Goal: Communication & Community: Answer question/provide support

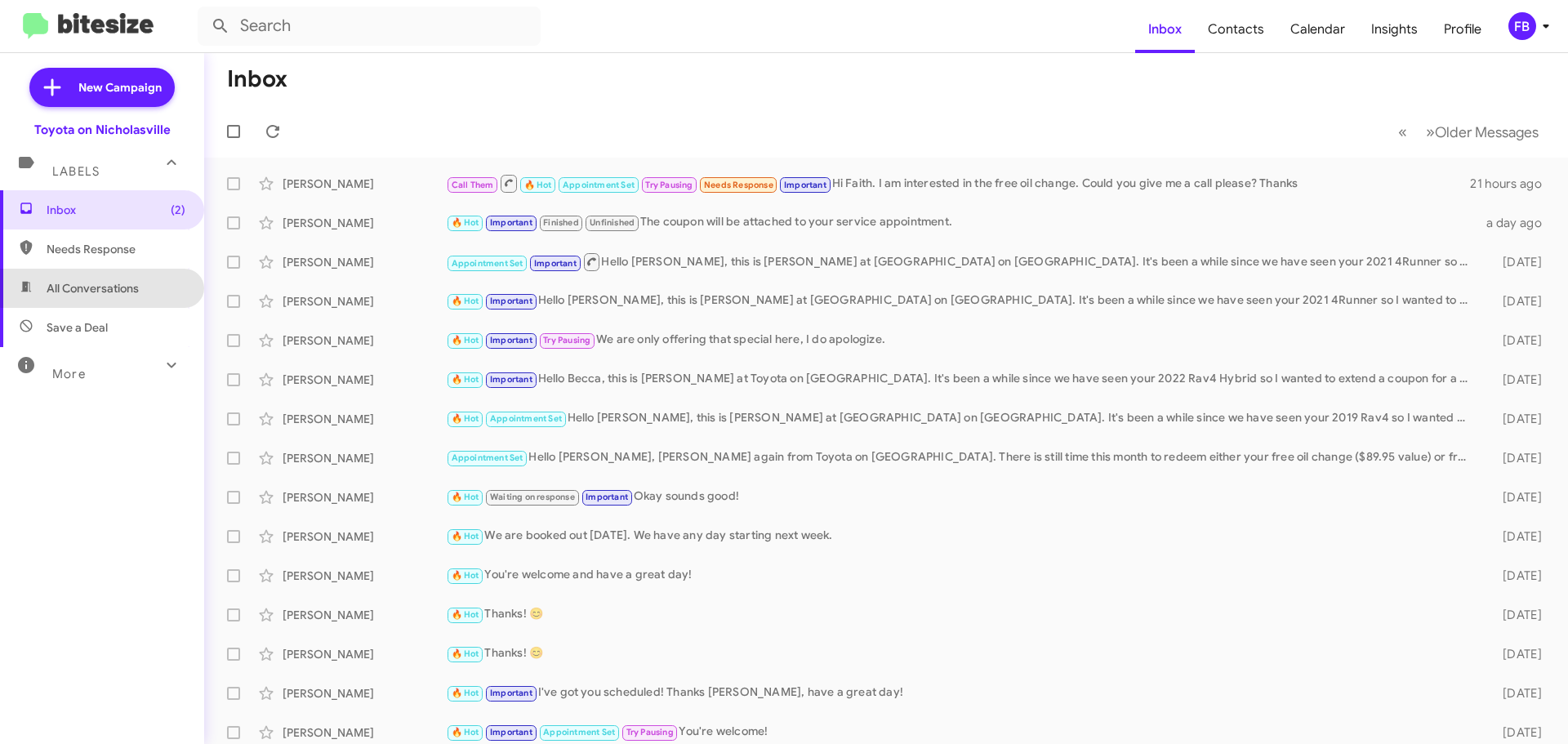
click at [118, 283] on span "All Conversations" at bounding box center [92, 288] width 92 height 16
type input "in:all-conversations"
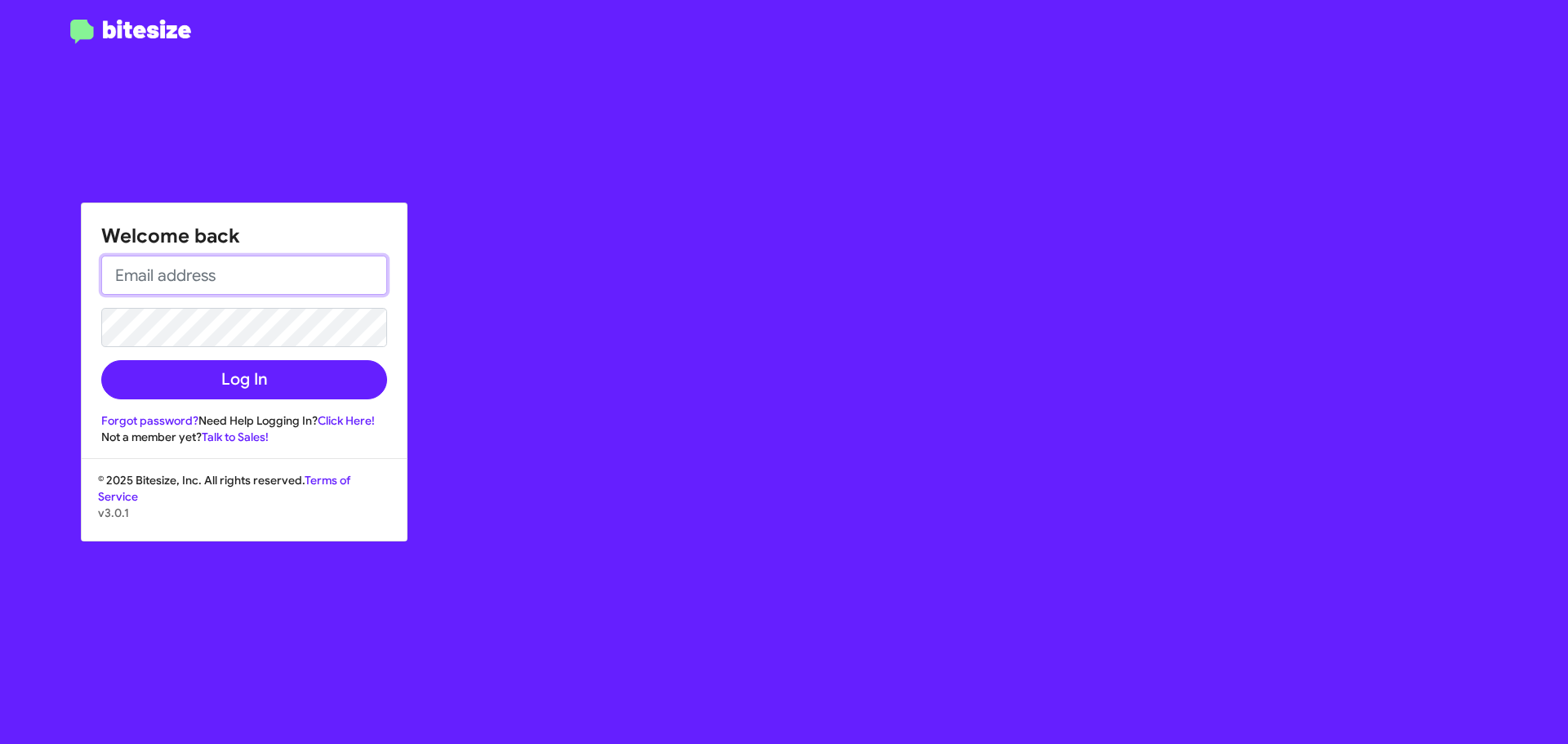
type input "[EMAIL_ADDRESS][DOMAIN_NAME]"
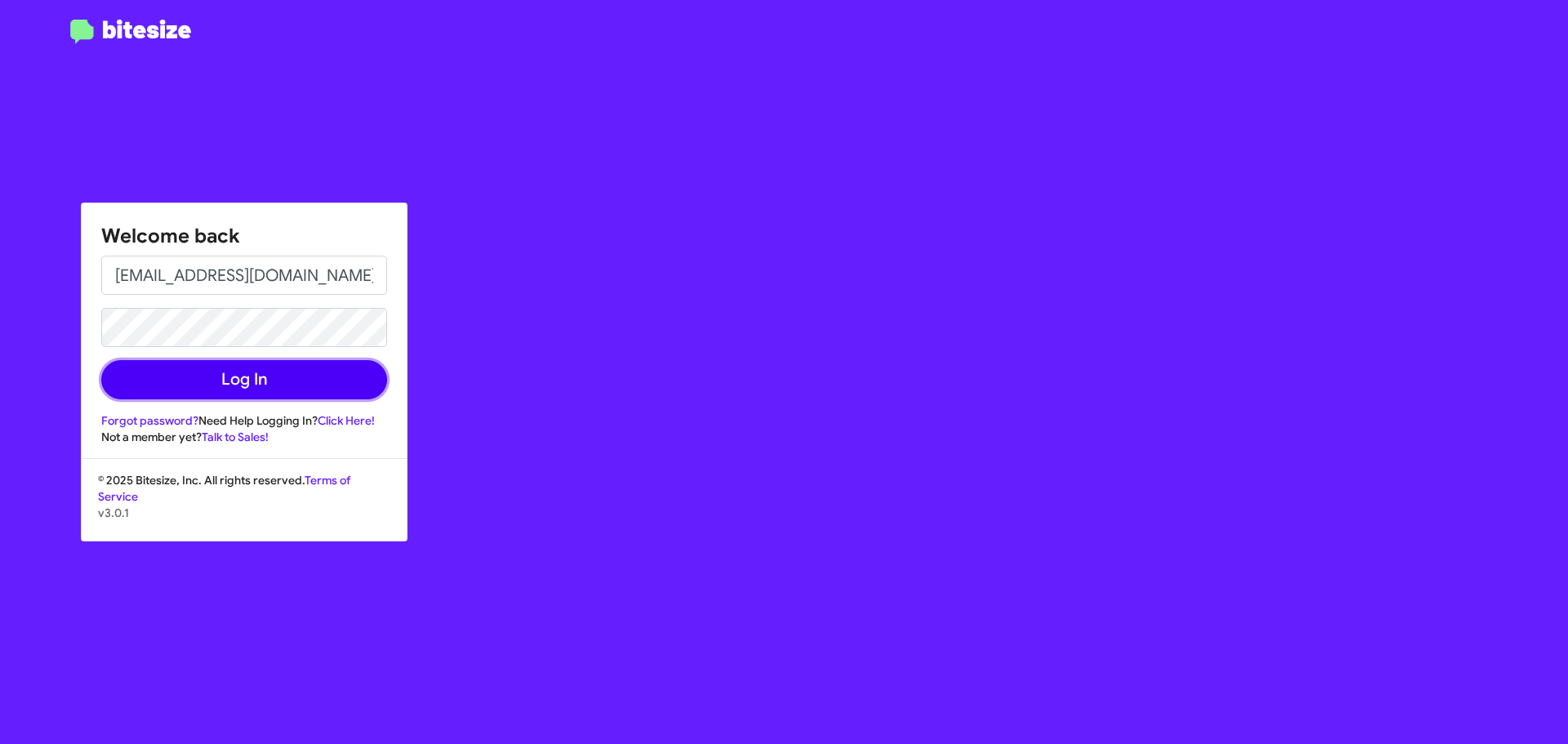
drag, startPoint x: 200, startPoint y: 368, endPoint x: 137, endPoint y: 370, distance: 63.0
click at [200, 368] on button "Log In" at bounding box center [244, 380] width 286 height 39
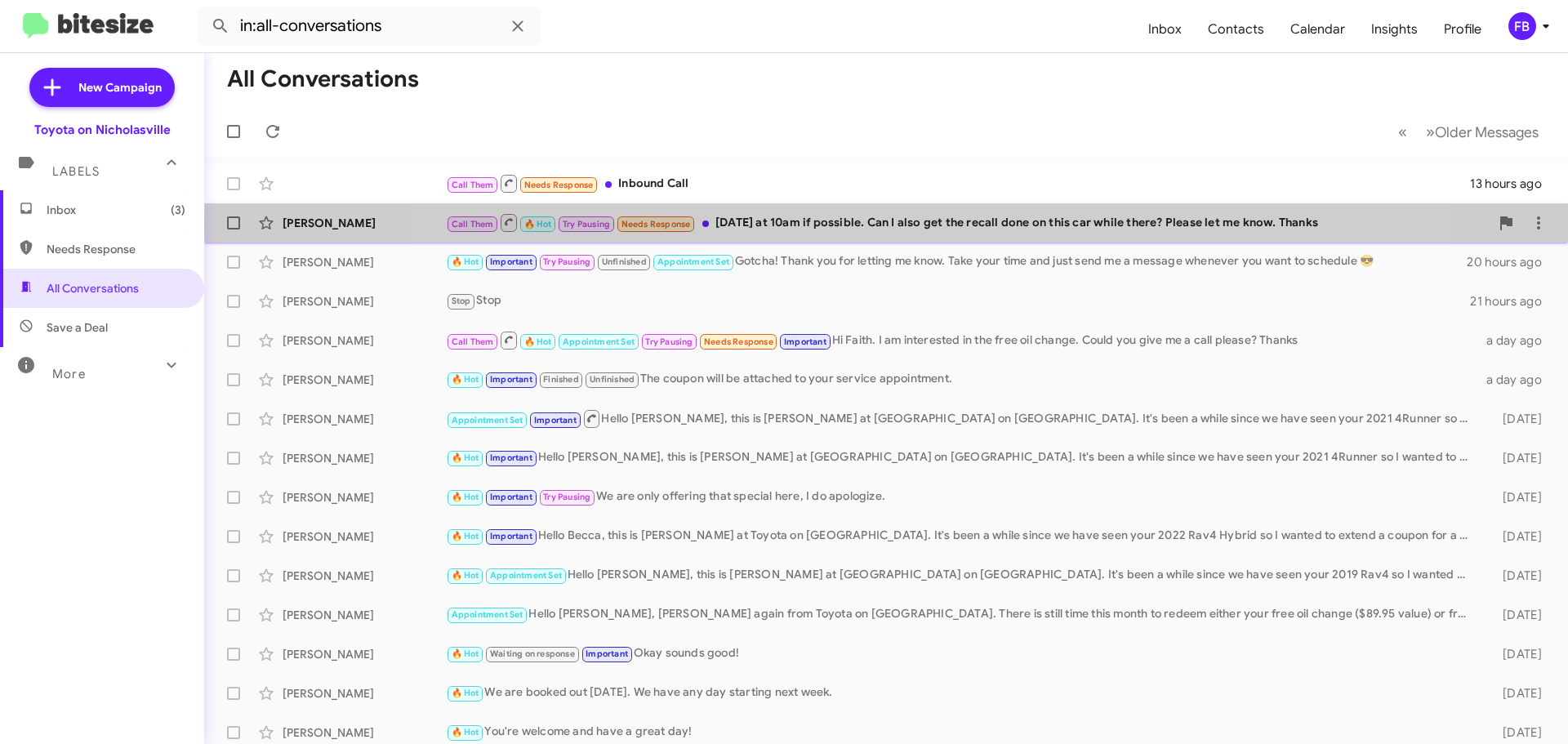
click at [920, 224] on div "Call Them 🔥 Hot Try Pausing Needs Response [DATE] at 10am if possible. Can I al…" at bounding box center [968, 223] width 1043 height 21
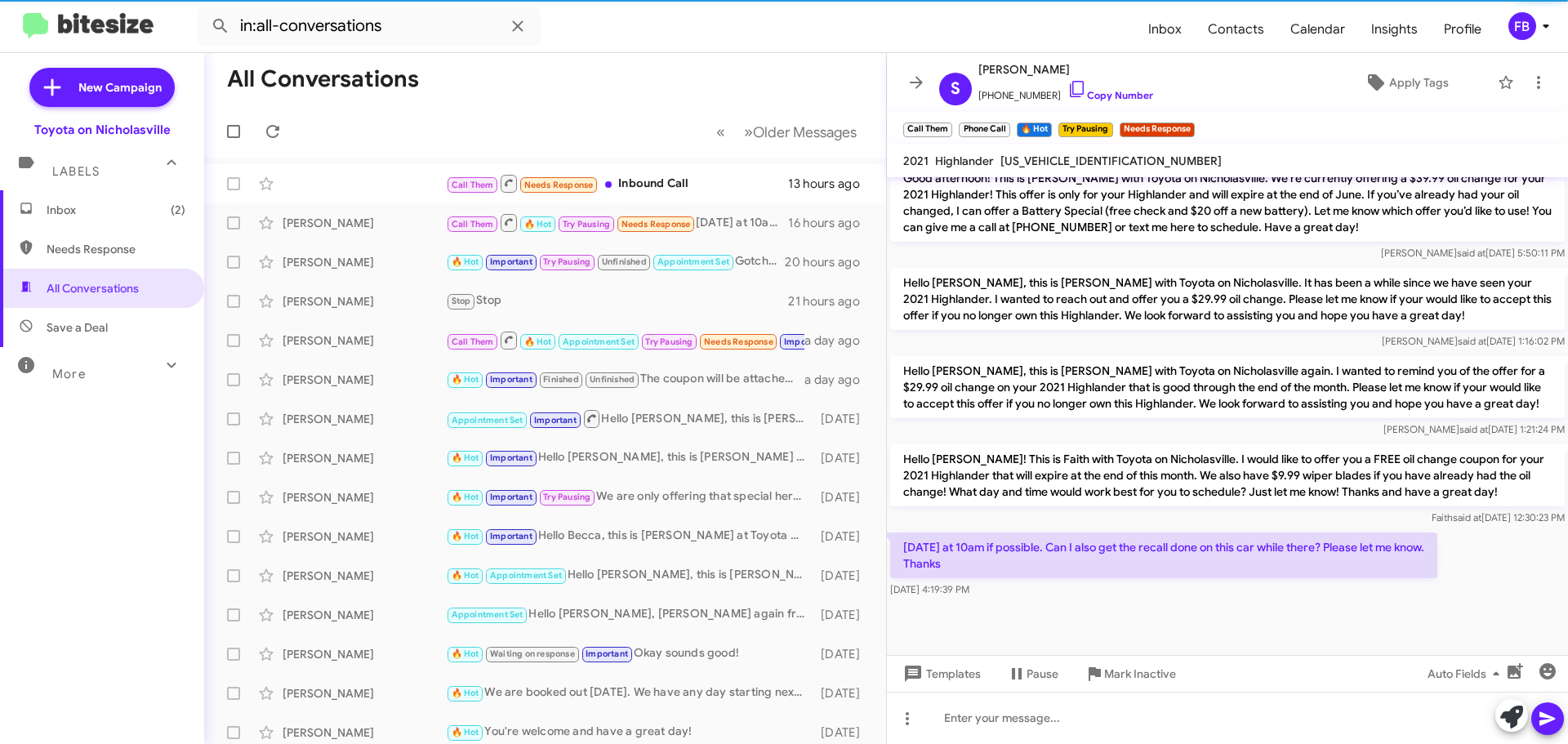
scroll to position [2601, 0]
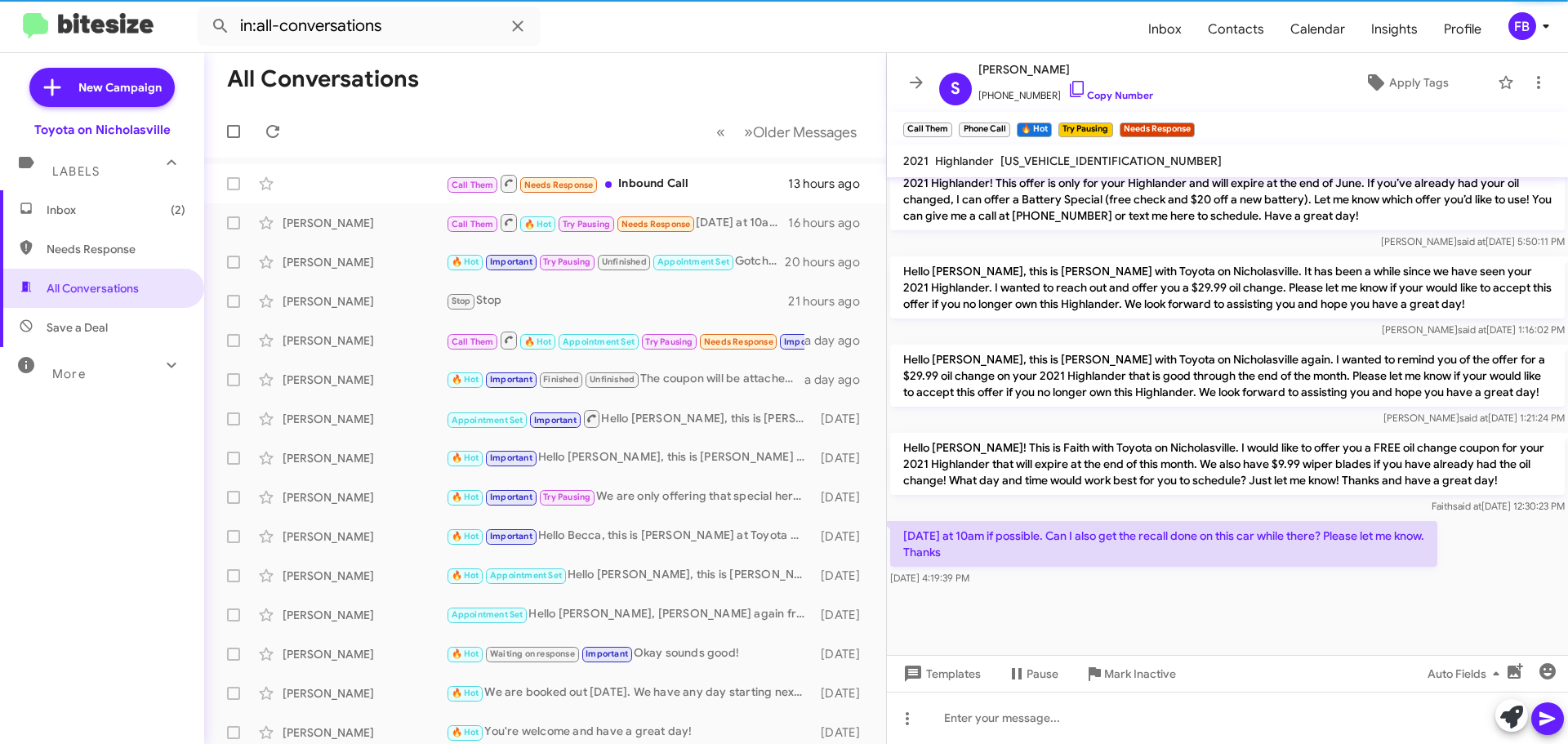
click at [1069, 161] on span "[US_VEHICLE_IDENTIFICATION_NUMBER]" at bounding box center [1110, 160] width 221 height 14
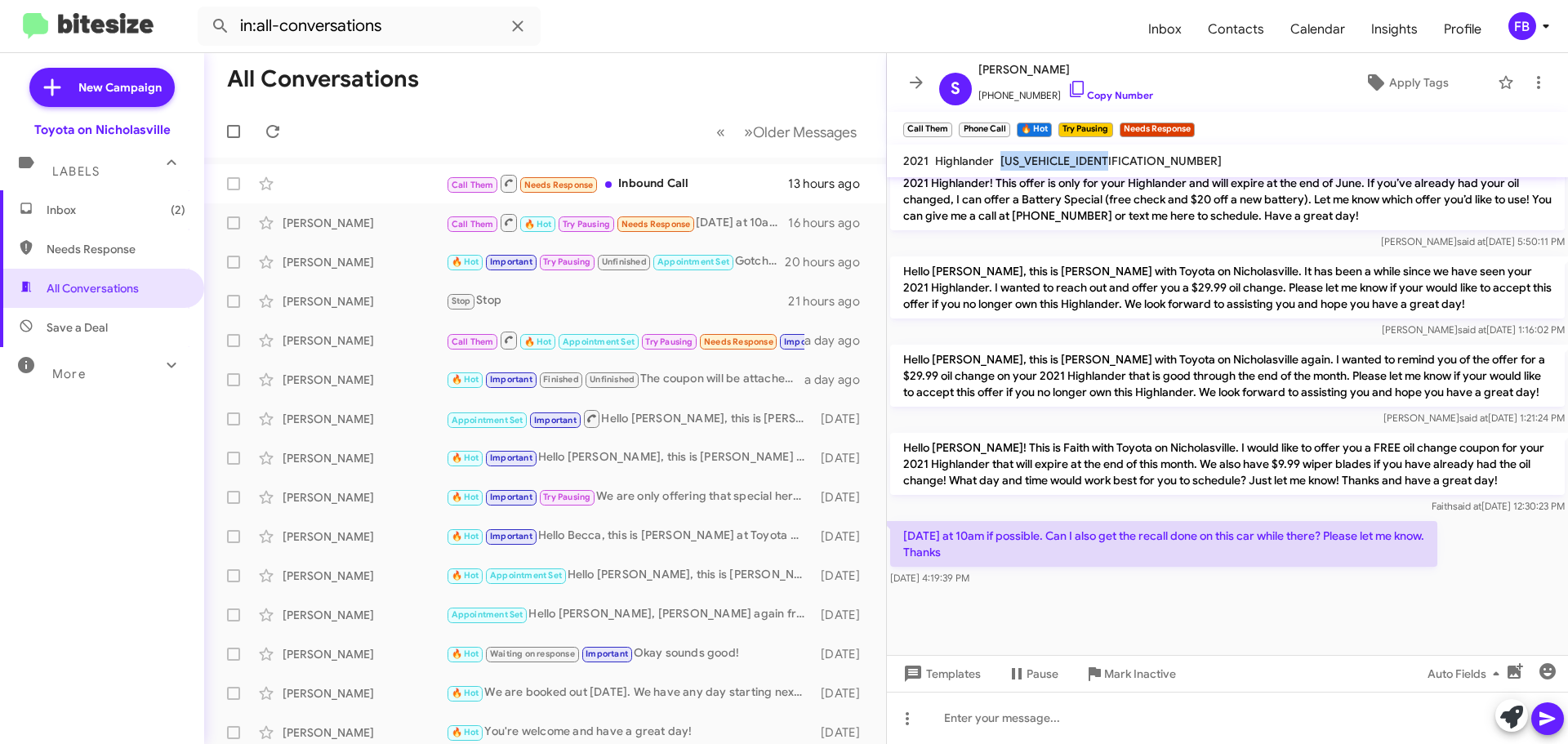
click at [1069, 161] on span "[US_VEHICLE_IDENTIFICATION_NUMBER]" at bounding box center [1110, 160] width 221 height 14
copy span "[US_VEHICLE_IDENTIFICATION_NUMBER]"
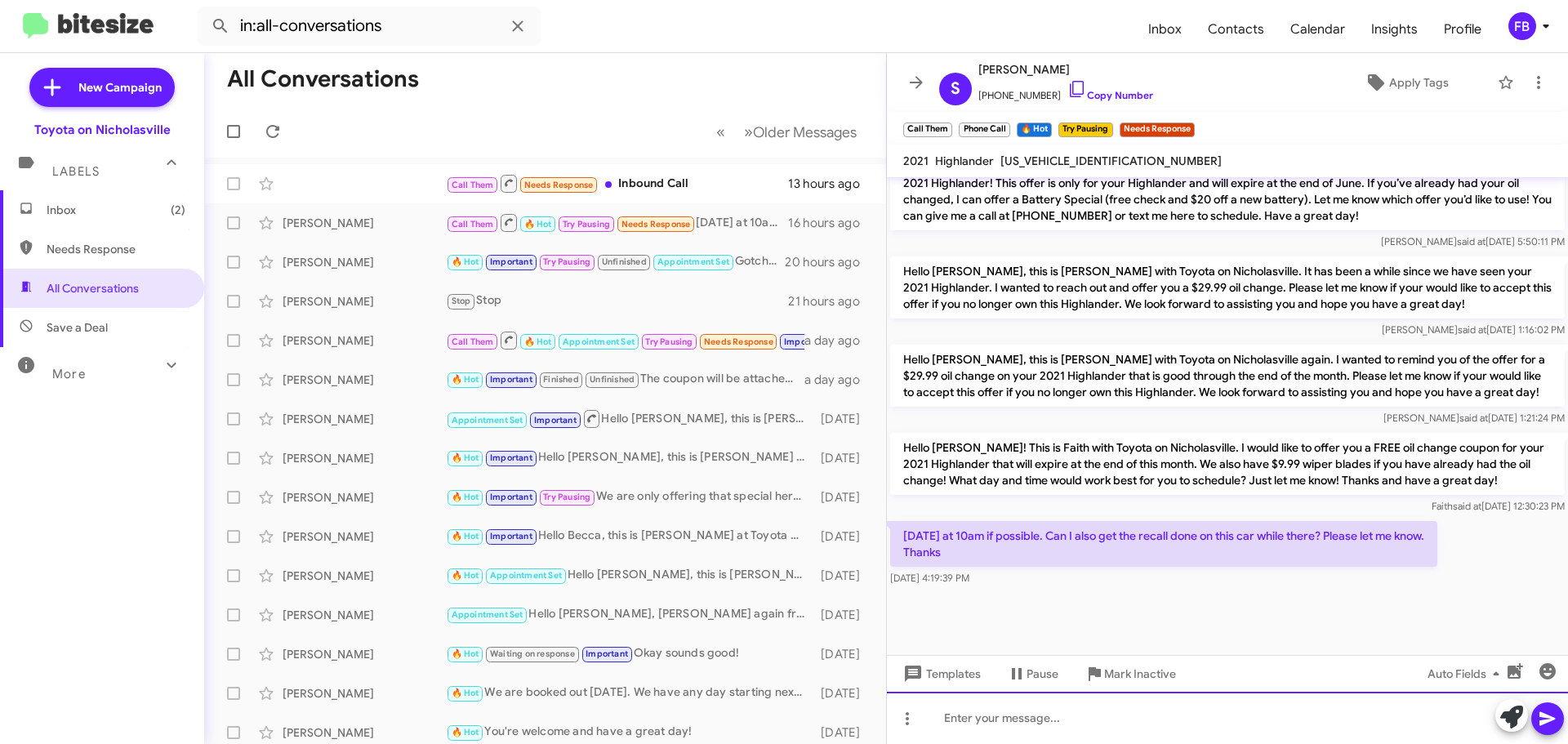
click at [981, 725] on div at bounding box center [1227, 717] width 681 height 52
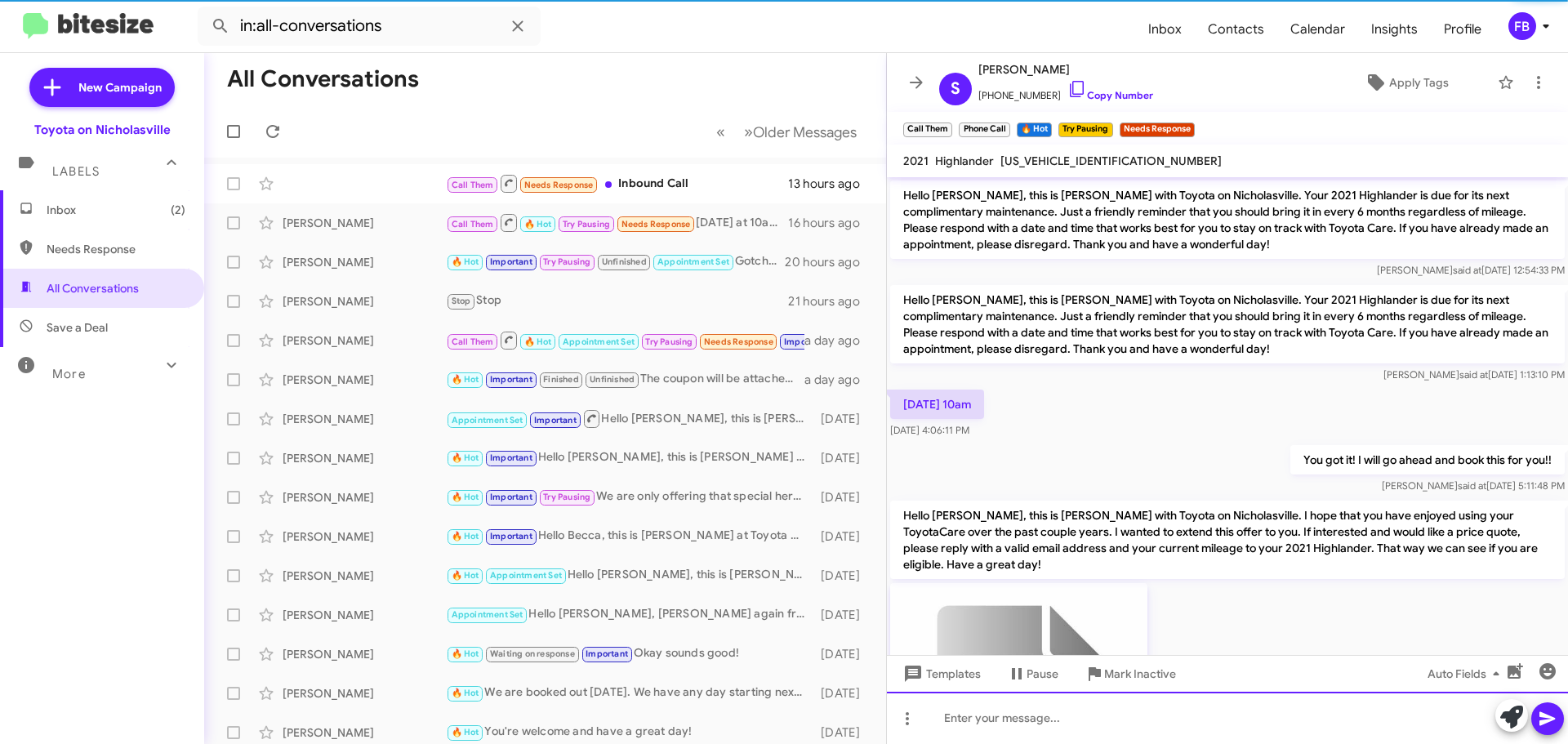
scroll to position [82, 0]
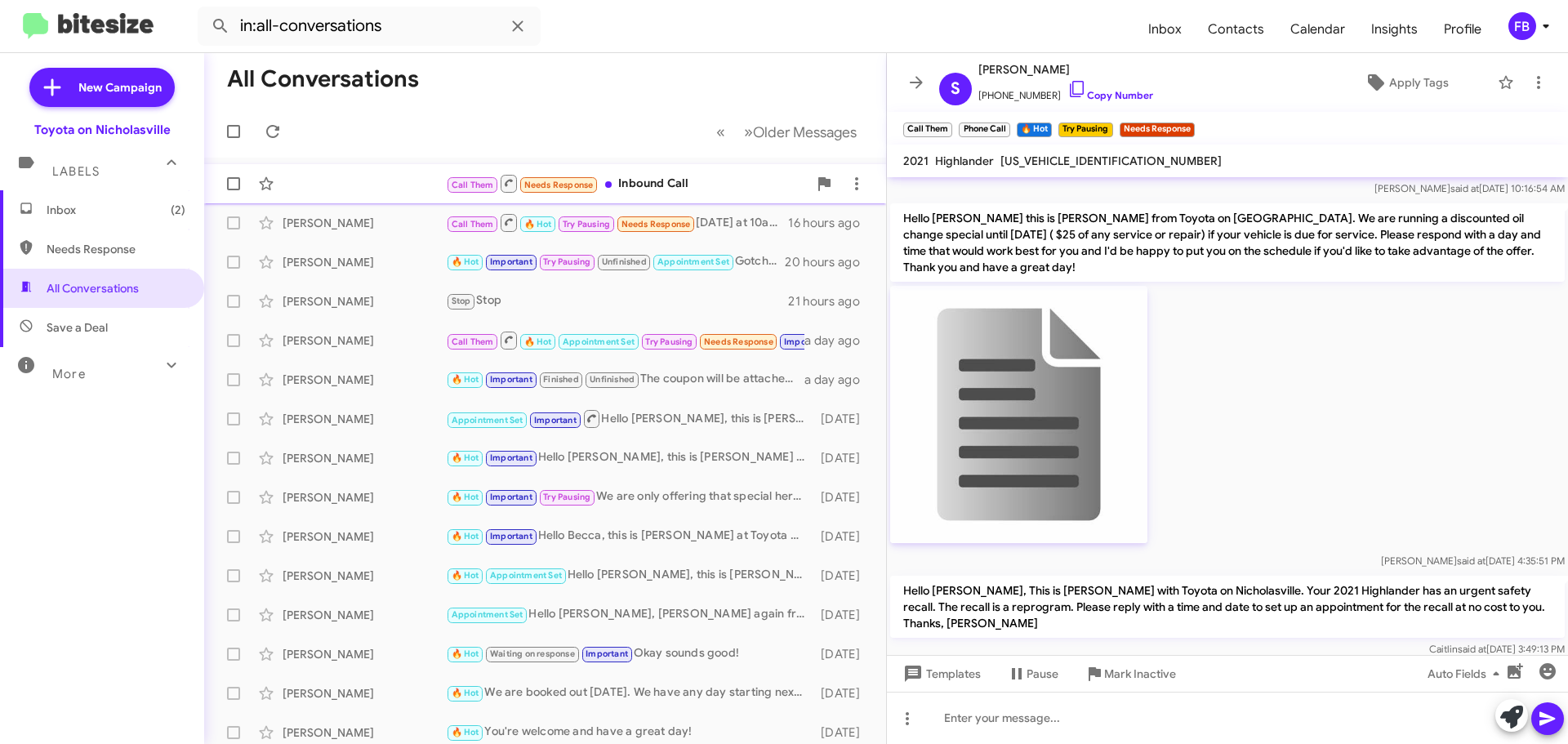
click at [692, 189] on div "Call Them Needs Response Inbound Call" at bounding box center [626, 183] width 361 height 21
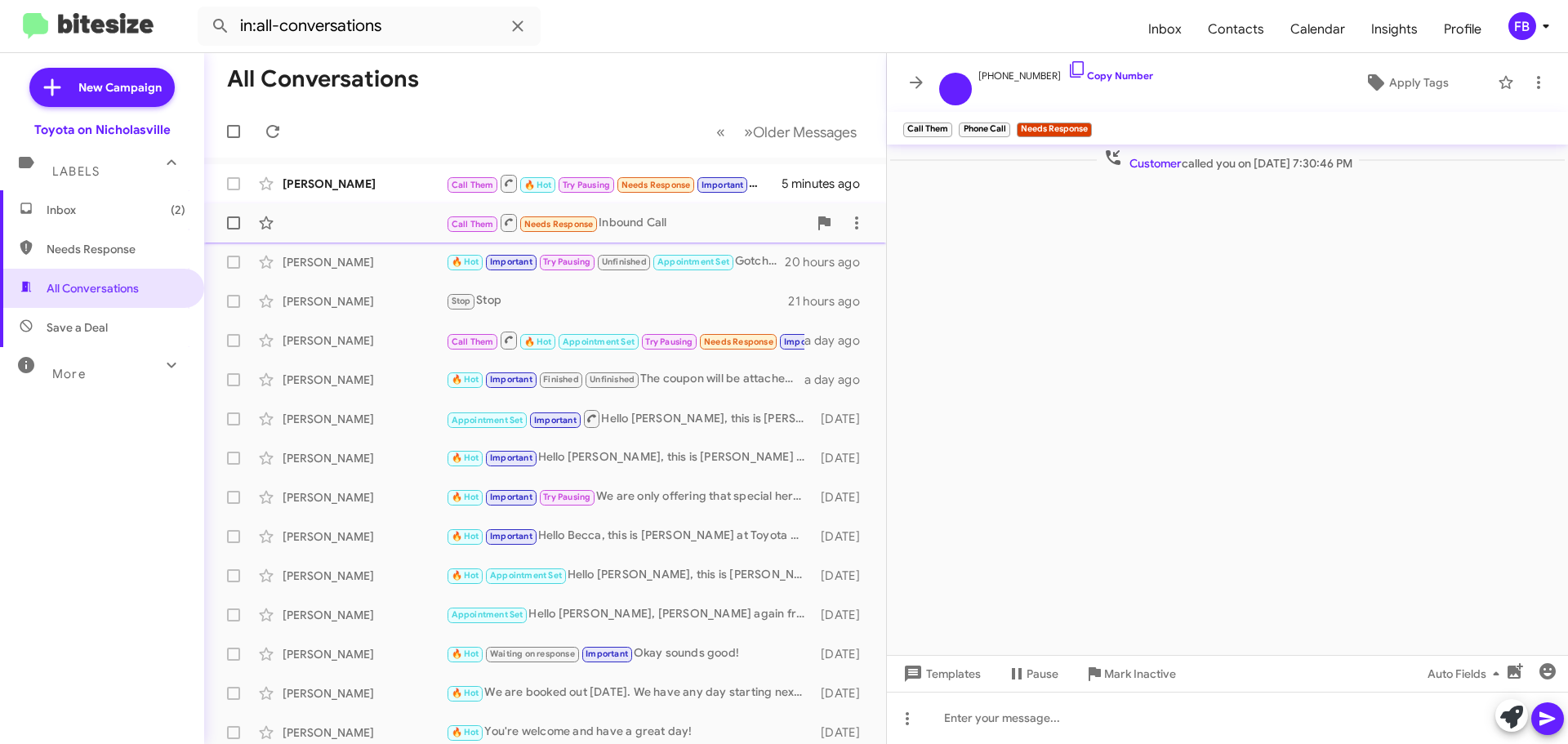
drag, startPoint x: 327, startPoint y: 176, endPoint x: 537, endPoint y: 205, distance: 212.0
click at [330, 176] on div "[PERSON_NAME]" at bounding box center [364, 183] width 163 height 16
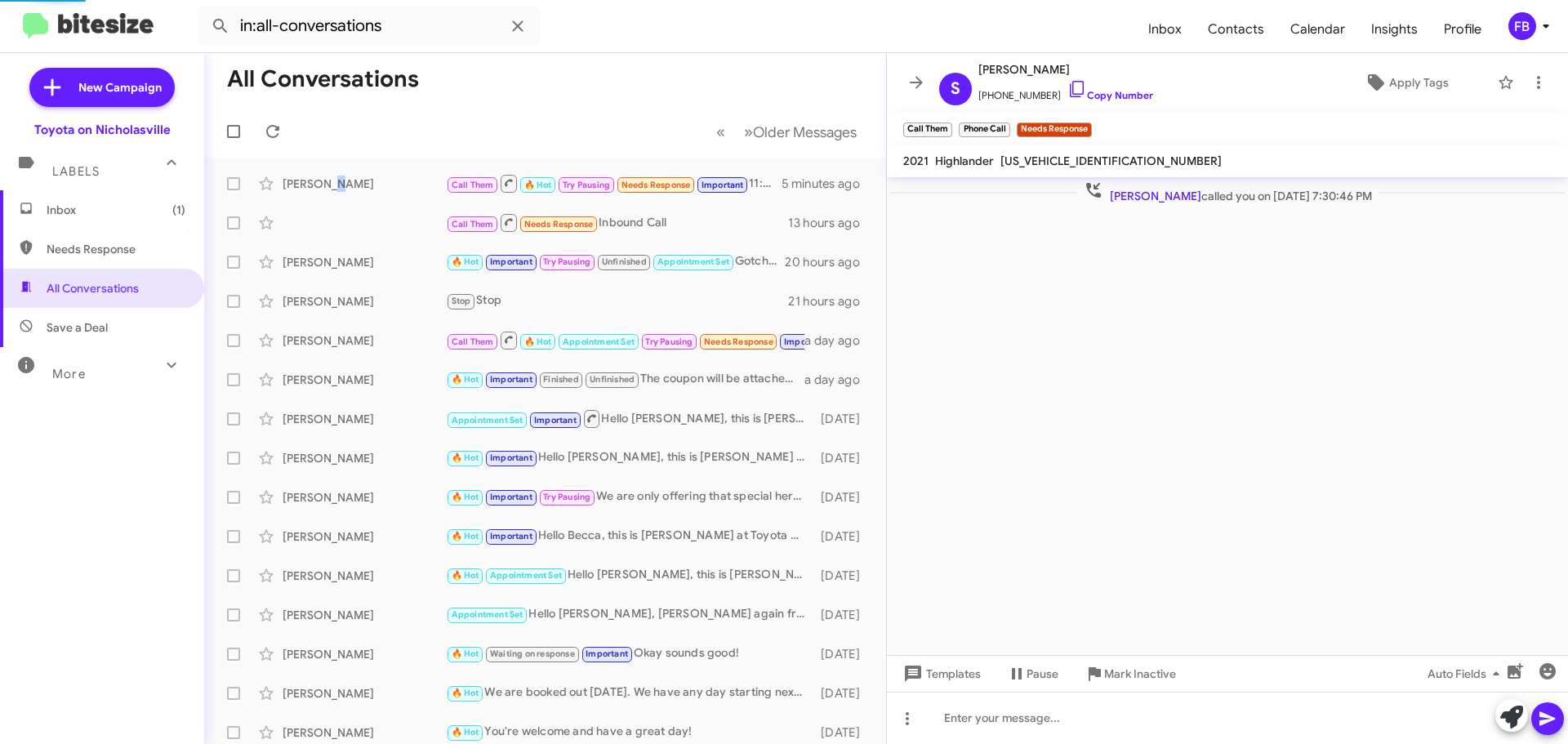
scroll to position [2520, 0]
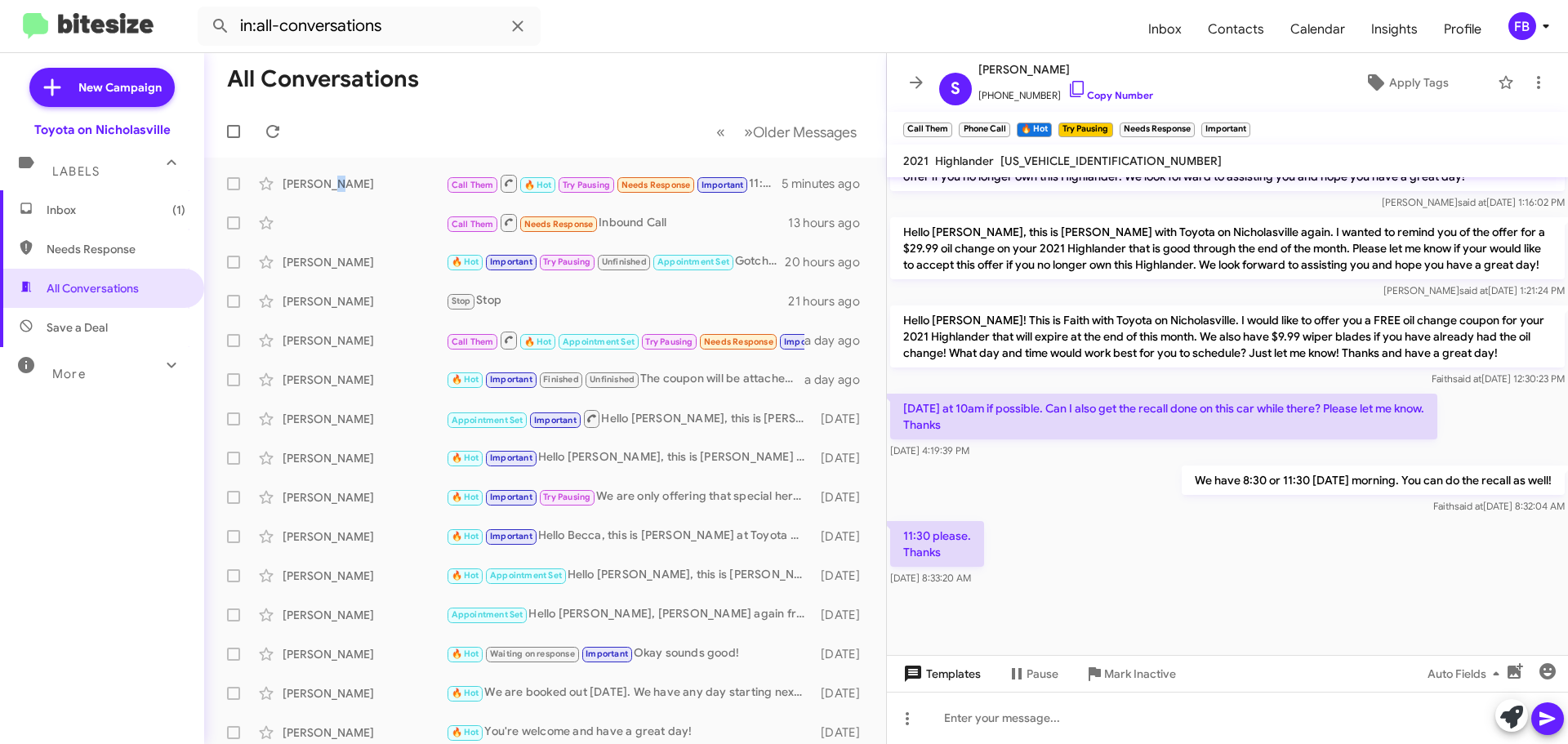
click at [963, 668] on span "Templates" at bounding box center [940, 674] width 81 height 29
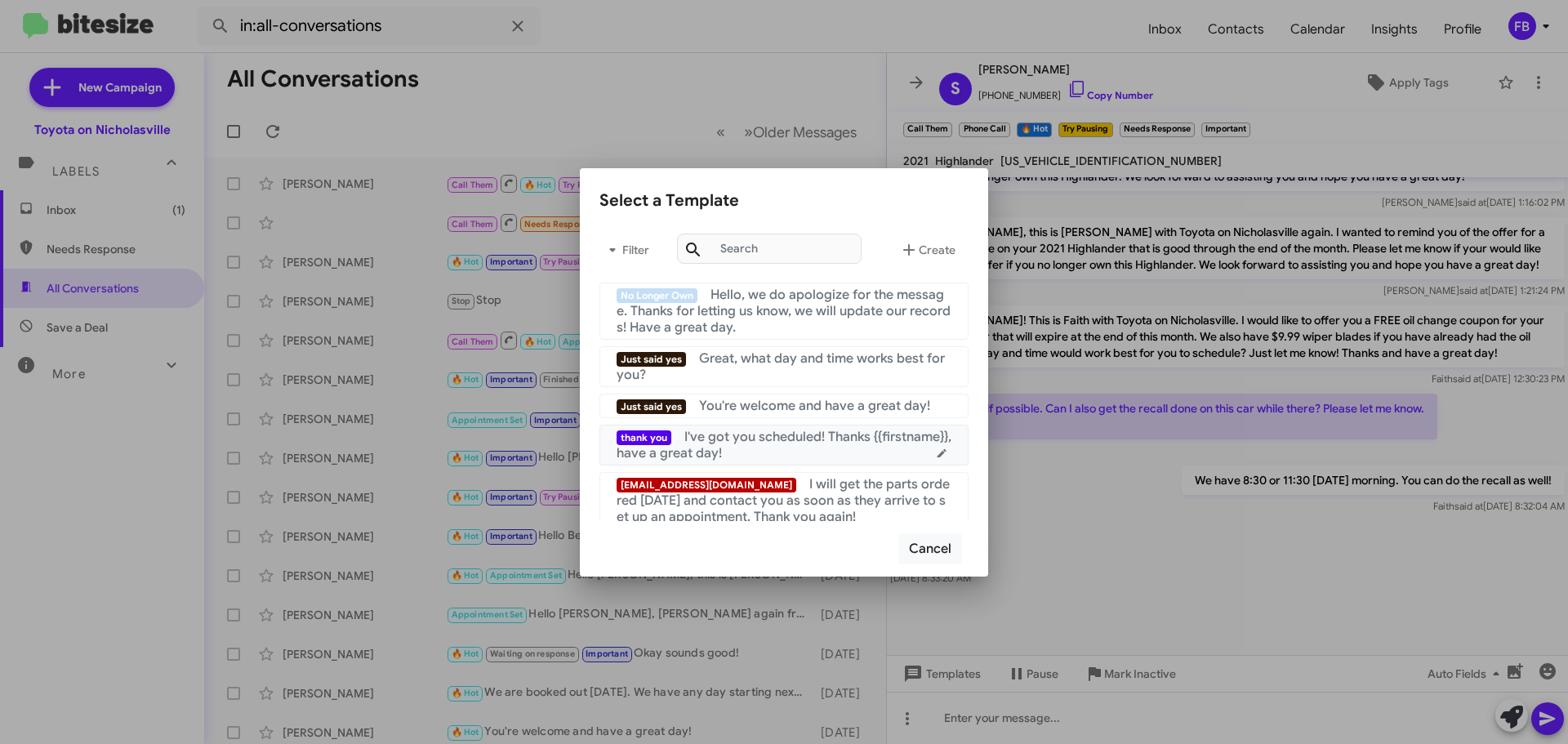
click at [865, 443] on span "I've got you scheduled! Thanks {{firstname}}, have a great day!" at bounding box center [784, 445] width 335 height 32
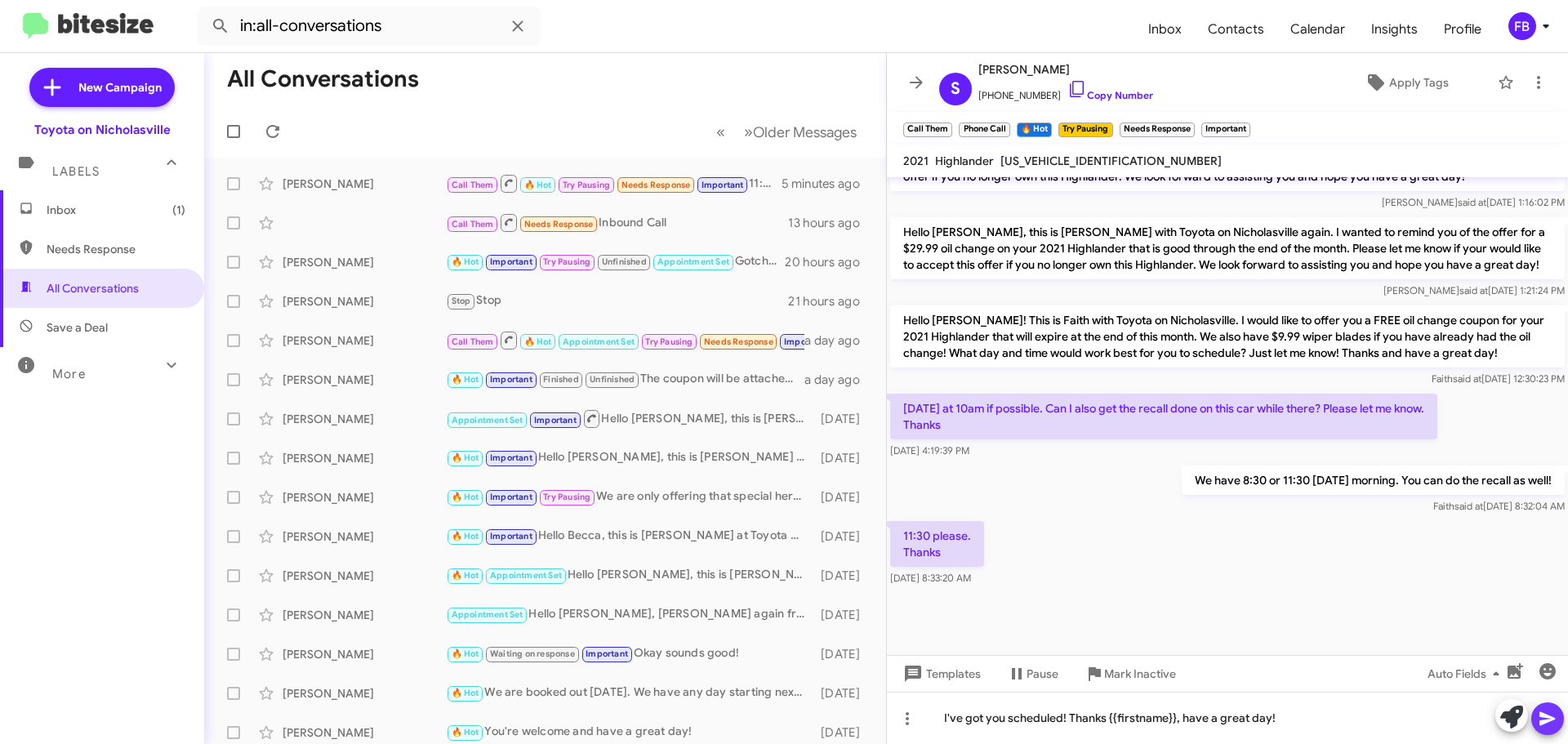
drag, startPoint x: 1539, startPoint y: 713, endPoint x: 1541, endPoint y: 701, distance: 12.2
click at [1540, 713] on icon at bounding box center [1547, 718] width 20 height 20
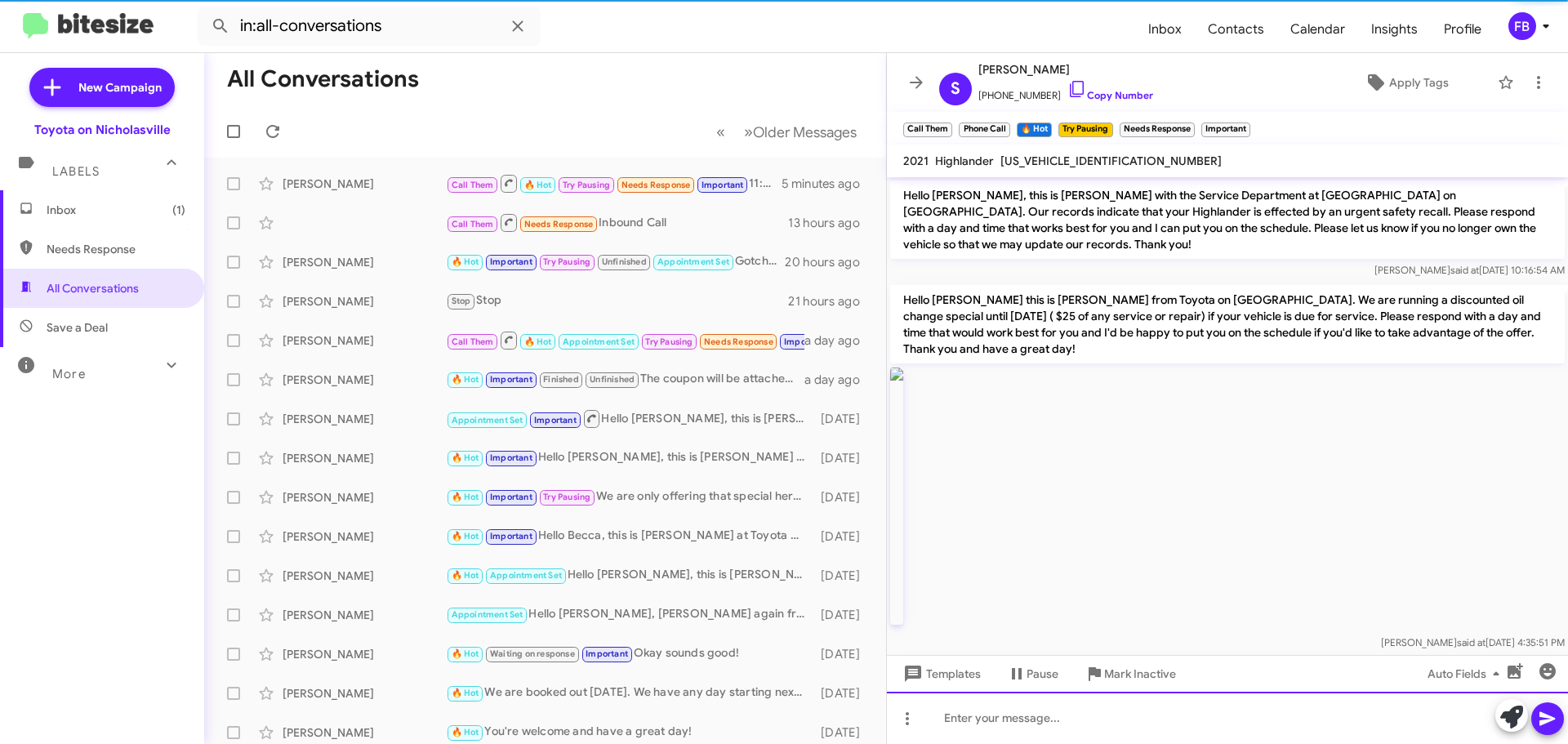
scroll to position [82, 0]
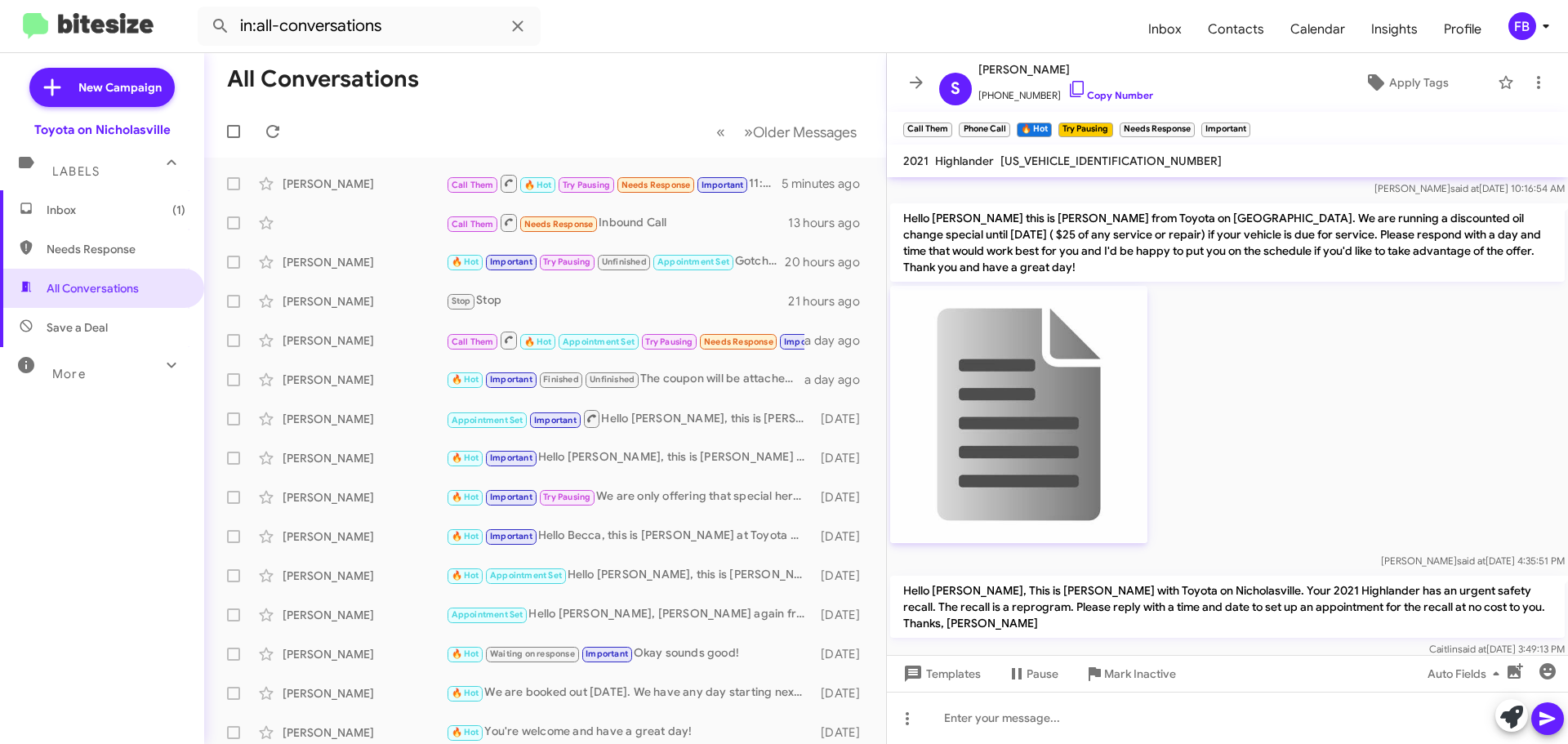
click at [1033, 158] on span "[US_VEHICLE_IDENTIFICATION_NUMBER]" at bounding box center [1110, 160] width 221 height 14
copy span "[US_VEHICLE_IDENTIFICATION_NUMBER]"
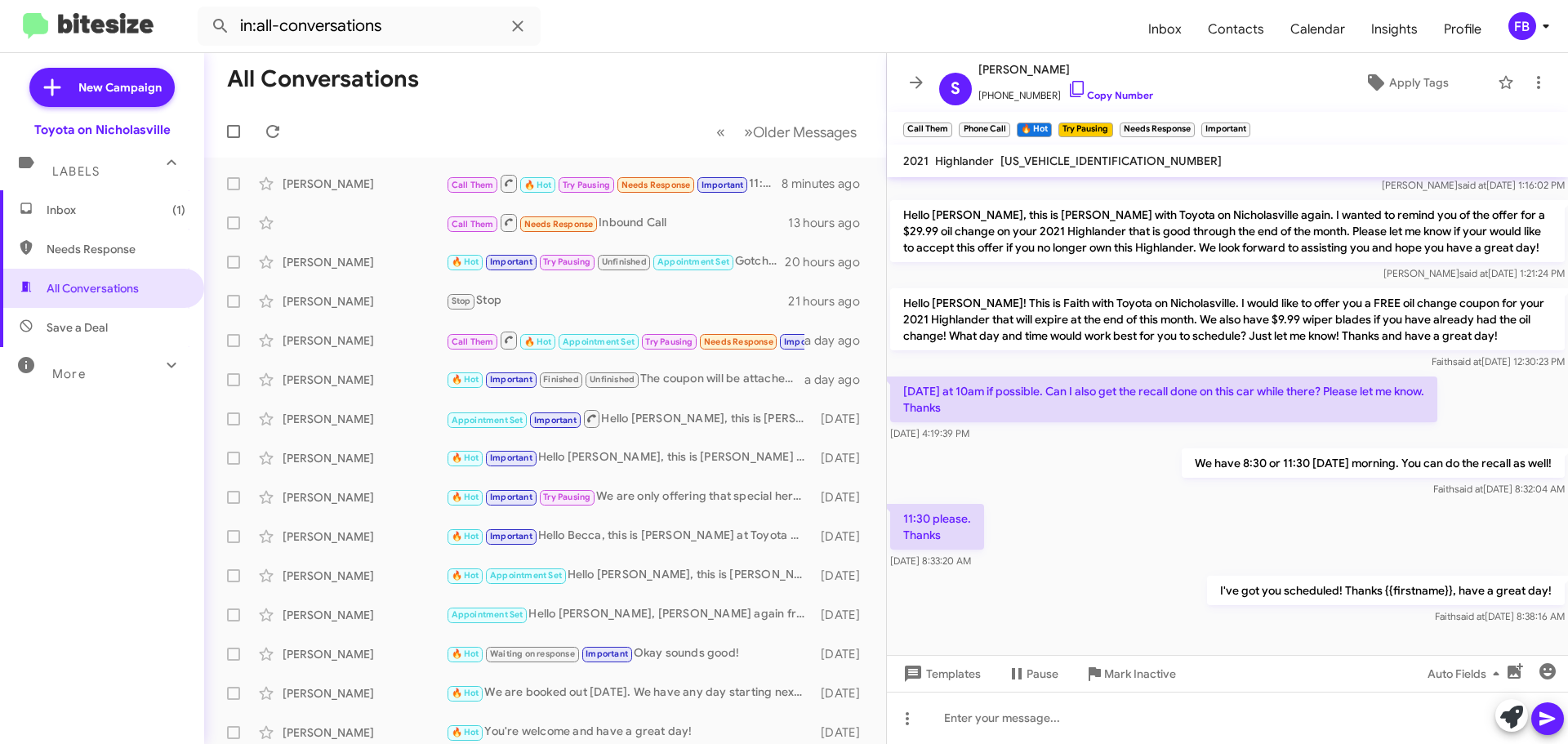
scroll to position [3822, 0]
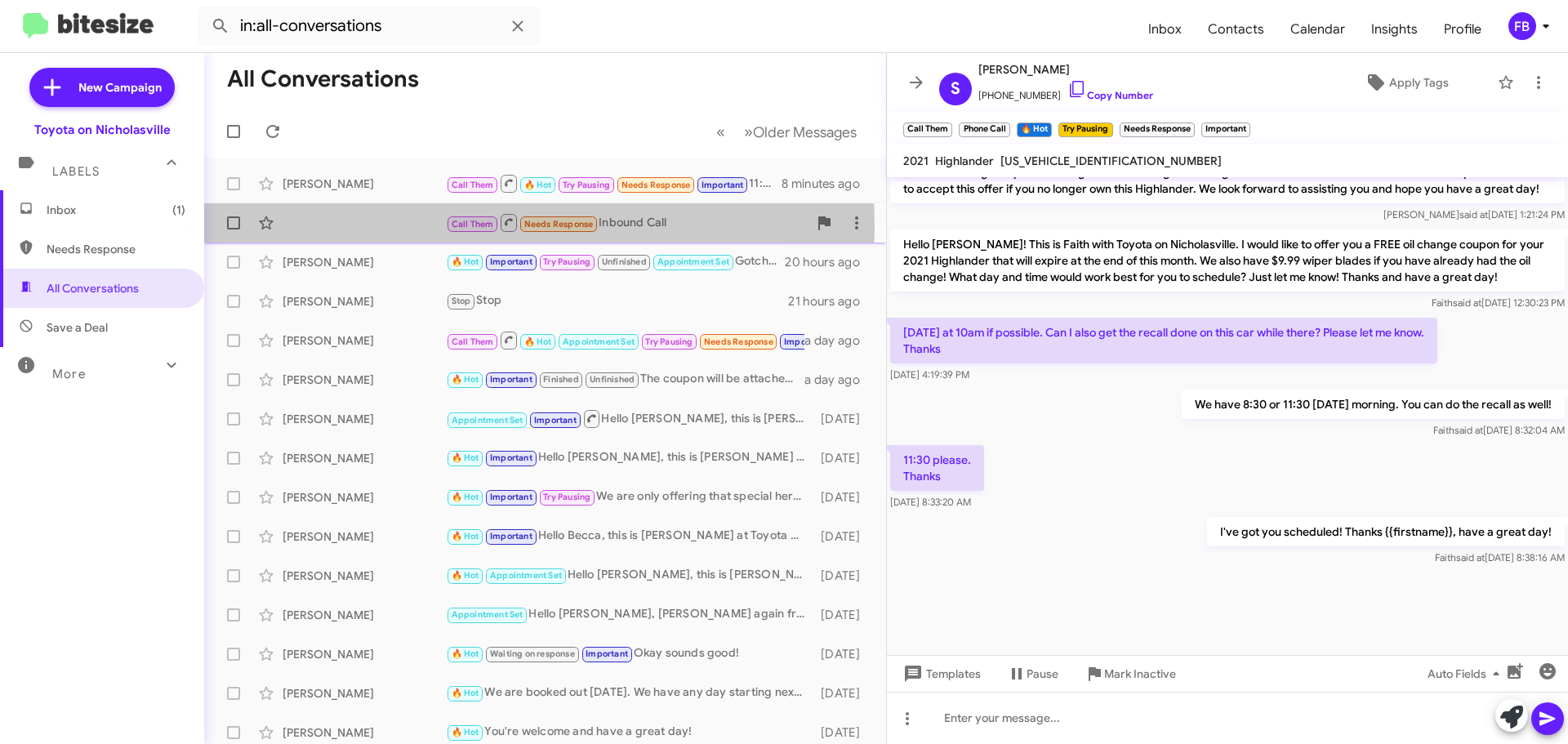
click at [310, 226] on div "Call Them Needs Response Inbound Call 13 hours ago" at bounding box center [544, 223] width 655 height 32
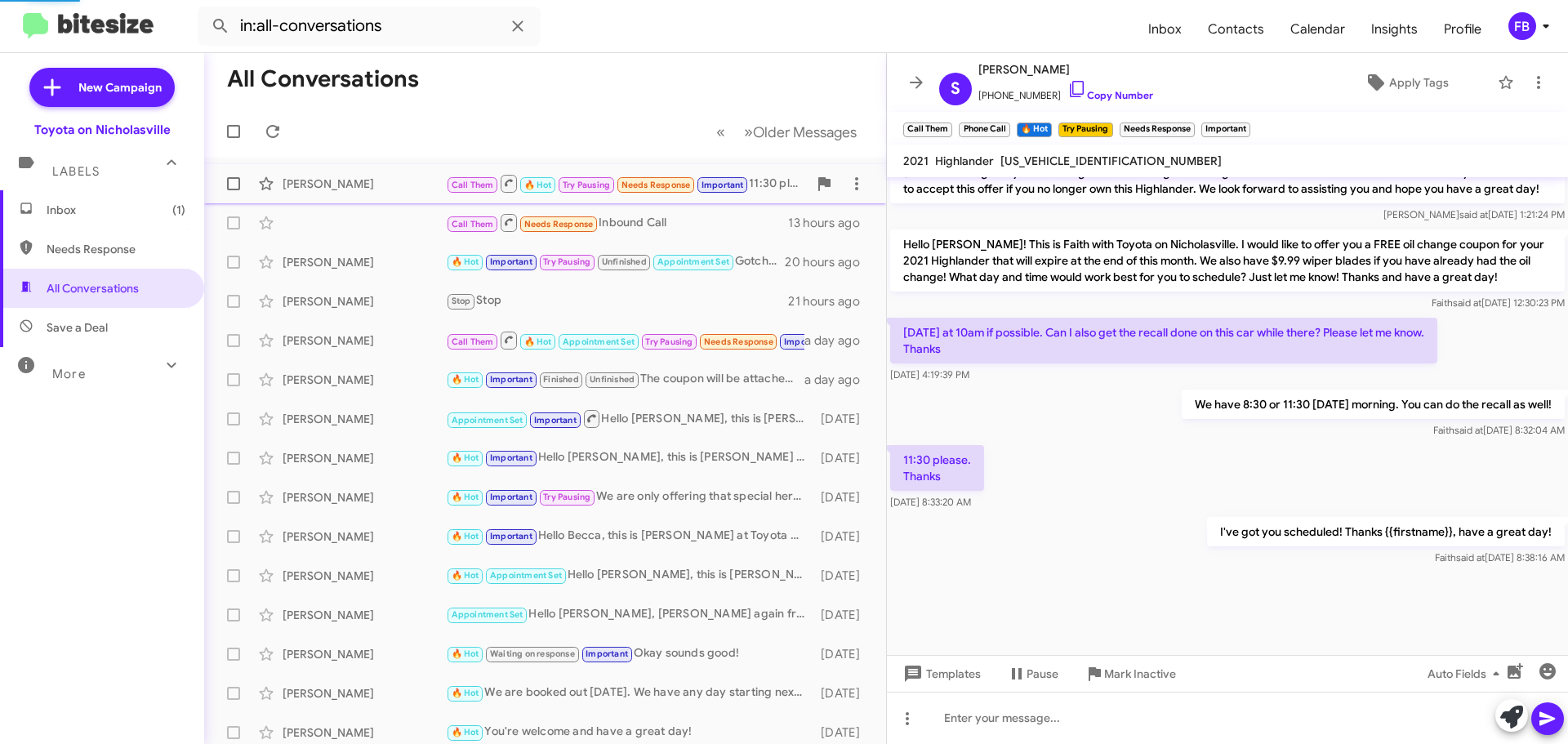
click at [325, 183] on div "[PERSON_NAME]" at bounding box center [364, 183] width 163 height 16
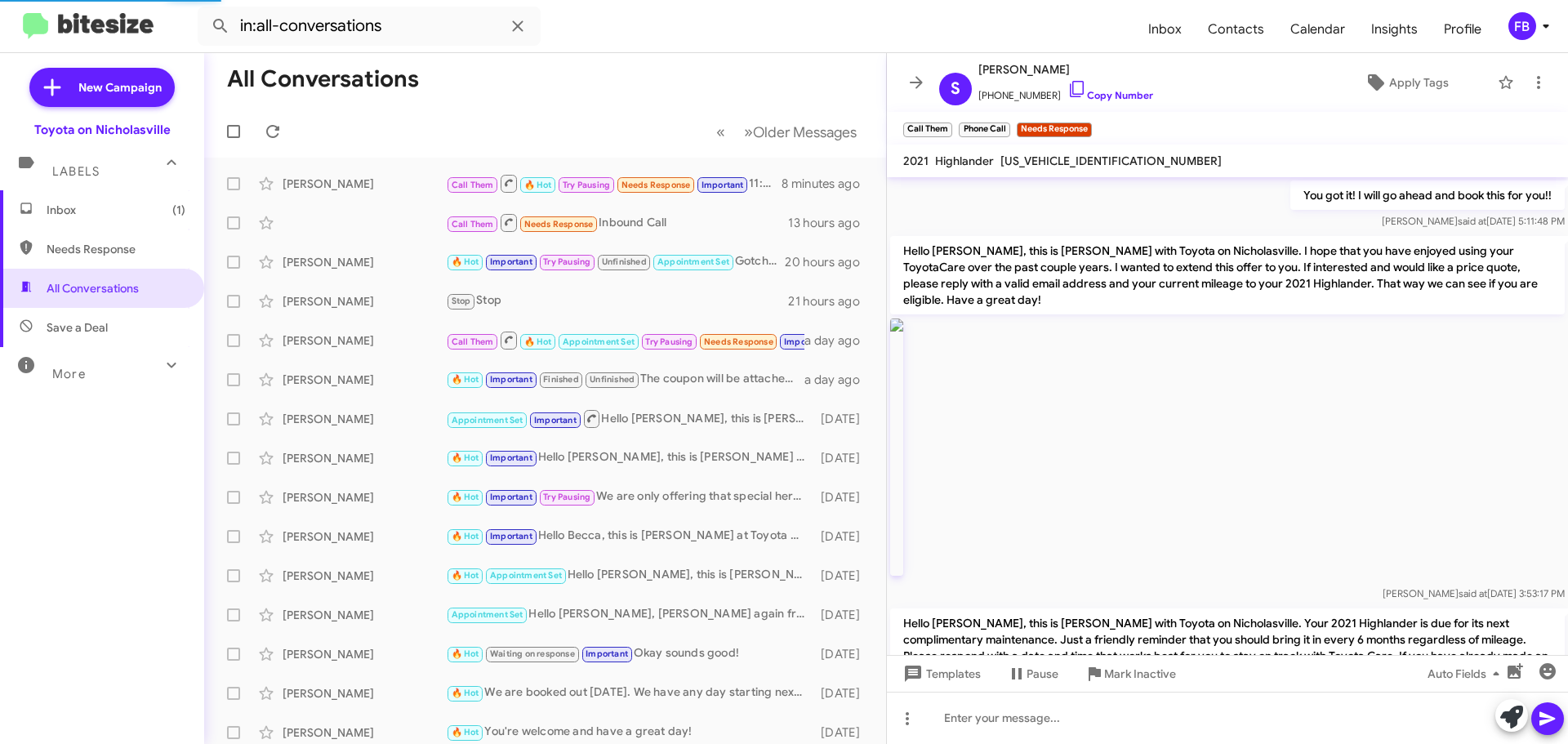
scroll to position [2520, 0]
